Goal: Information Seeking & Learning: Learn about a topic

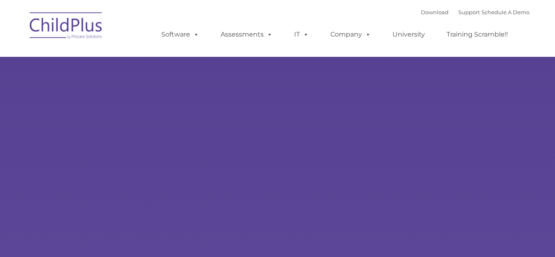
type input ""
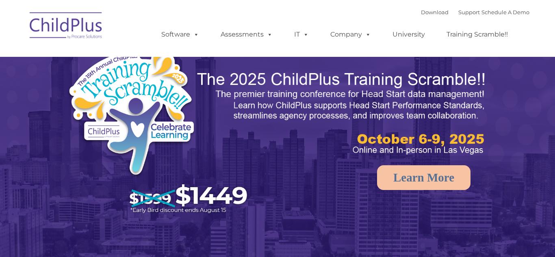
select select "MEDIUM"
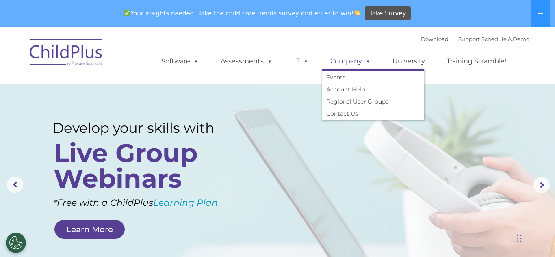
click at [349, 61] on link "Company" at bounding box center [350, 61] width 57 height 16
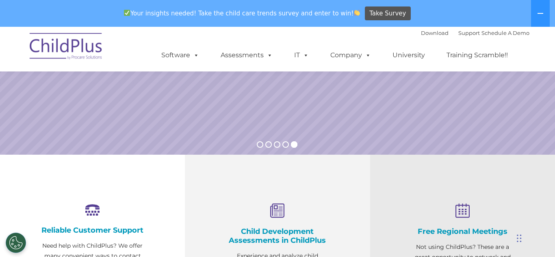
scroll to position [186, 0]
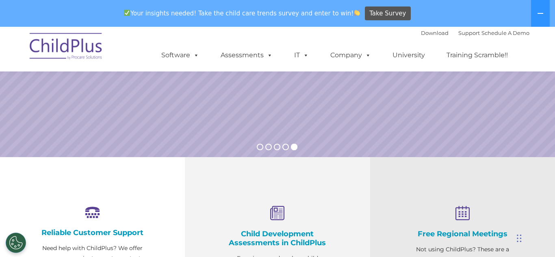
click at [507, 37] on div "Download Support | Schedule A Demo " at bounding box center [475, 33] width 108 height 12
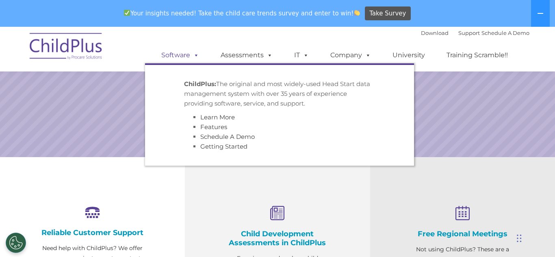
click at [182, 54] on link "Software" at bounding box center [180, 55] width 54 height 16
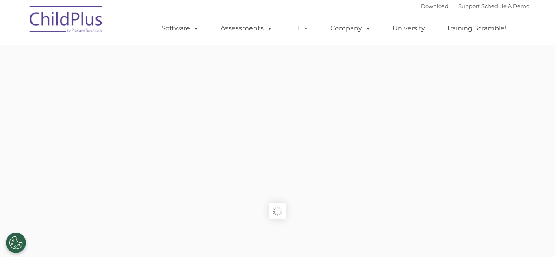
type input ""
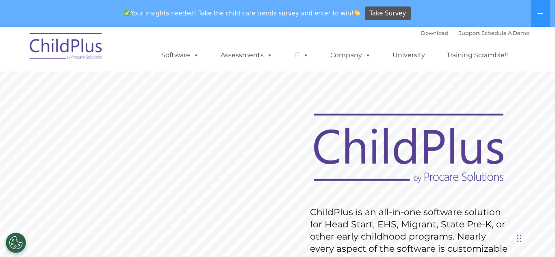
click at [330, 226] on rs-layer "ChildPlus is an all-in-one software solution for Head Start, EHS, Migrant, Stat…" at bounding box center [410, 248] width 201 height 85
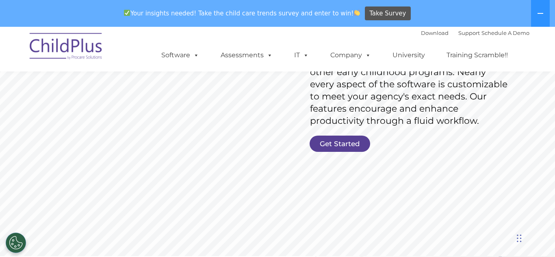
scroll to position [162, 0]
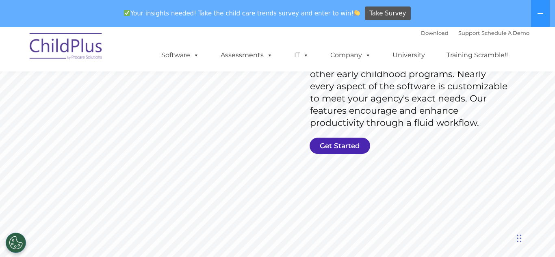
click at [340, 146] on link "Get Started" at bounding box center [340, 146] width 61 height 16
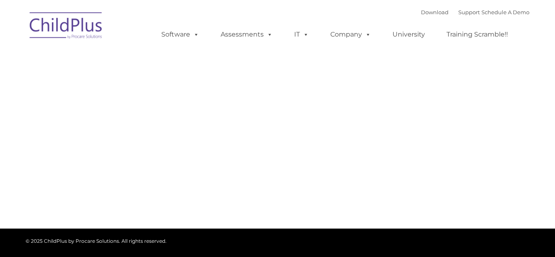
type input ""
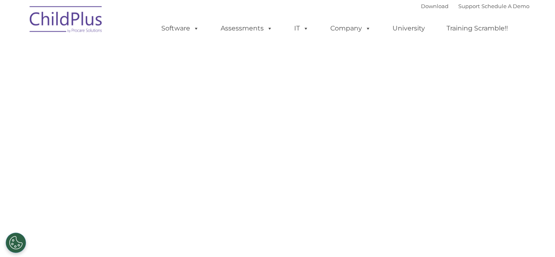
select select "MEDIUM"
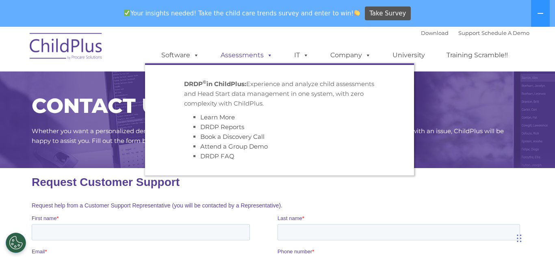
click at [250, 60] on link "Assessments" at bounding box center [246, 55] width 68 height 16
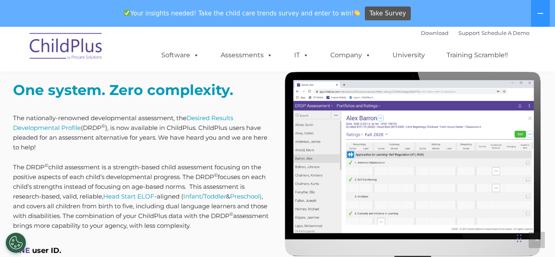
scroll to position [325, 0]
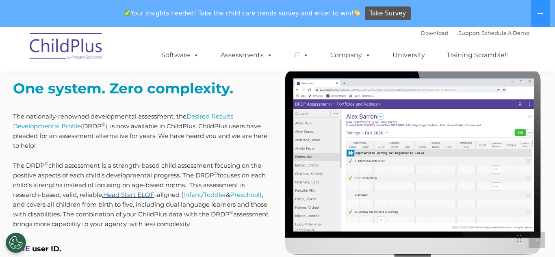
click at [143, 196] on link "Head Start ELOF" at bounding box center [128, 195] width 51 height 8
click at [251, 196] on link "Preschool)" at bounding box center [246, 195] width 32 height 8
click at [73, 45] on img at bounding box center [66, 47] width 81 height 41
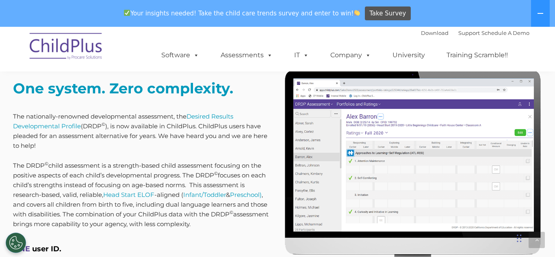
click at [73, 45] on img at bounding box center [66, 47] width 81 height 41
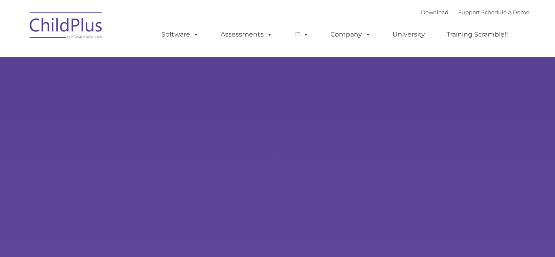
type input ""
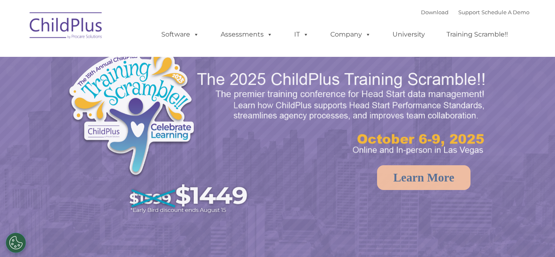
select select "MEDIUM"
